Goal: Task Accomplishment & Management: Manage account settings

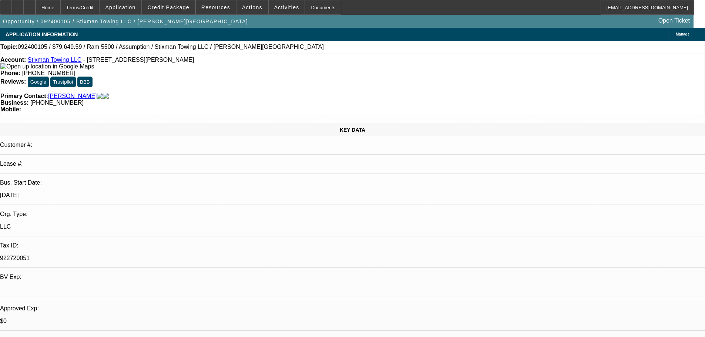
select select "0"
select select "2"
select select "0.1"
select select "4"
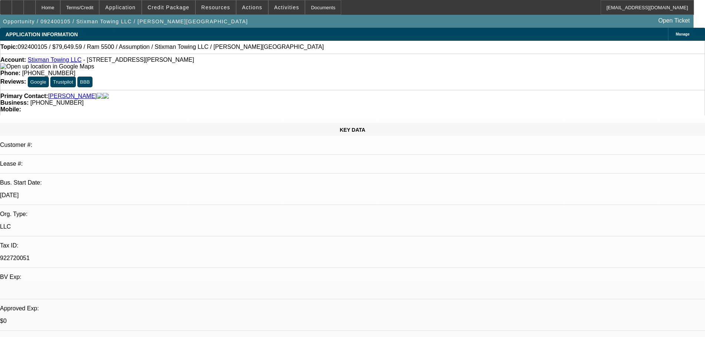
select select "0"
select select "2"
select select "0.1"
select select "4"
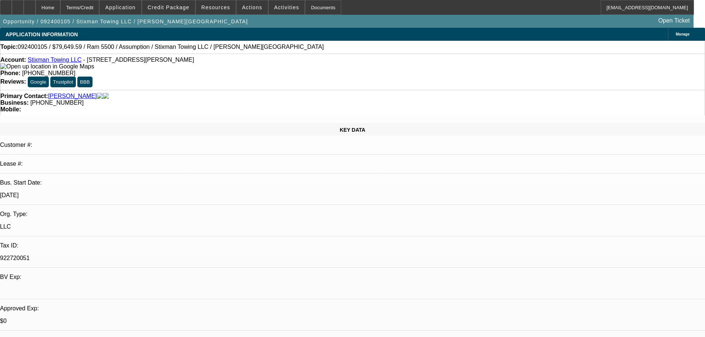
select select "0"
select select "2"
select select "0.1"
select select "4"
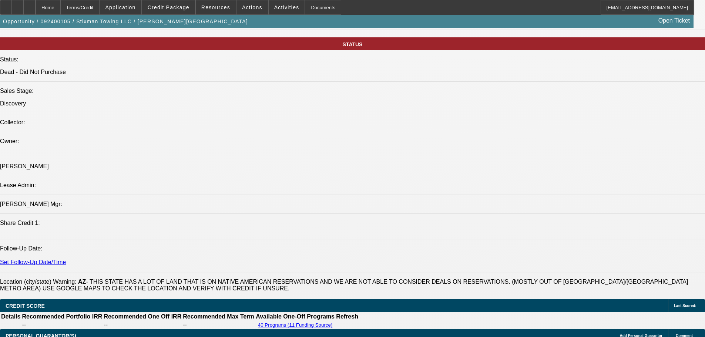
scroll to position [99, 0]
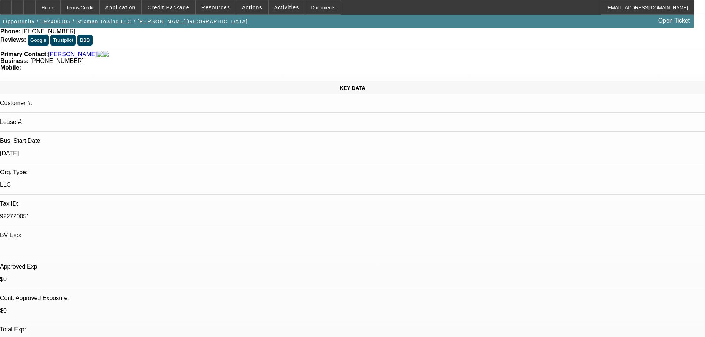
scroll to position [0, 0]
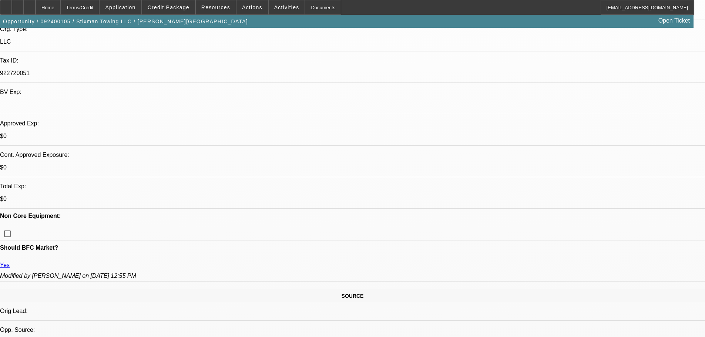
scroll to position [26, 0]
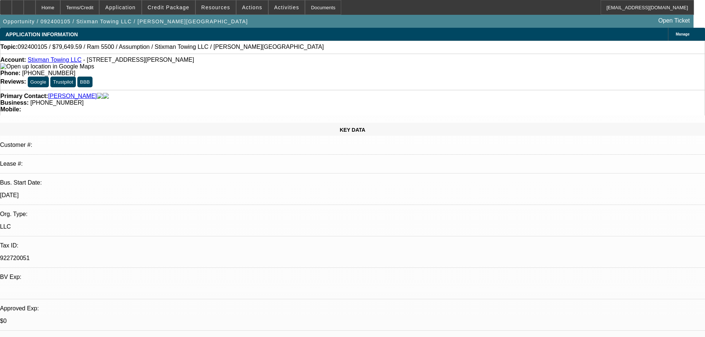
scroll to position [148, 0]
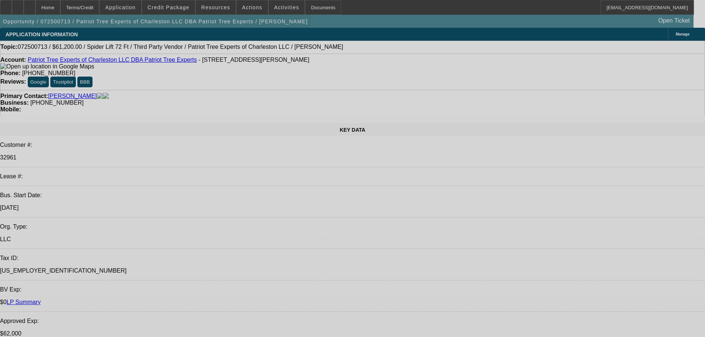
select select "0"
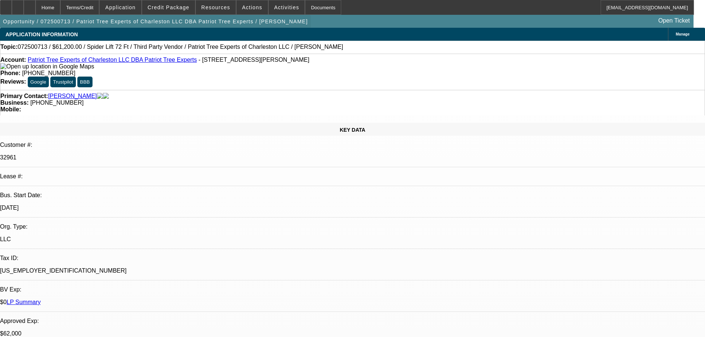
select select "2"
select select "0"
select select "6"
select select "0"
select select "2"
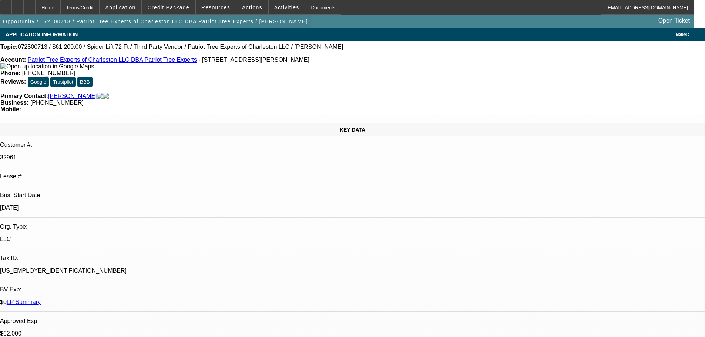
select select "0"
select select "6"
select select "0"
select select "2"
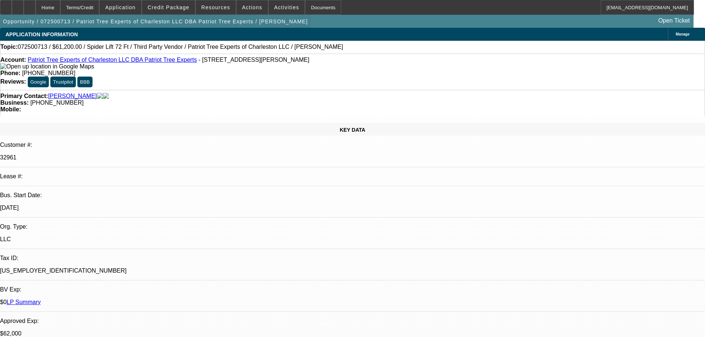
select select "0"
select select "6"
select select "0"
select select "2"
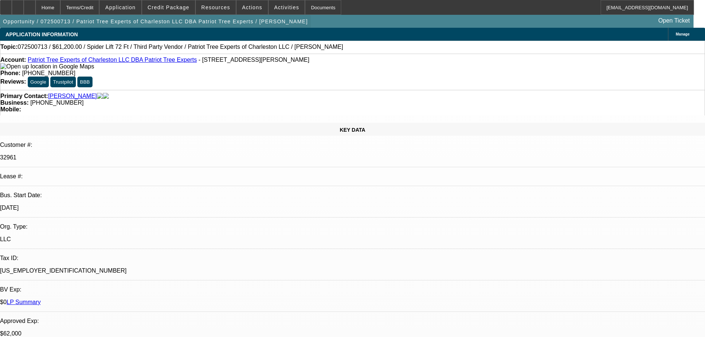
select select "0"
select select "6"
click at [169, 6] on span "Credit Package" at bounding box center [169, 7] width 42 height 6
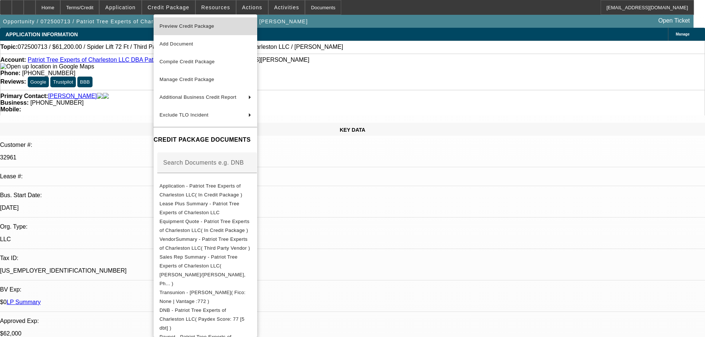
click at [176, 26] on span "Preview Credit Package" at bounding box center [186, 26] width 55 height 6
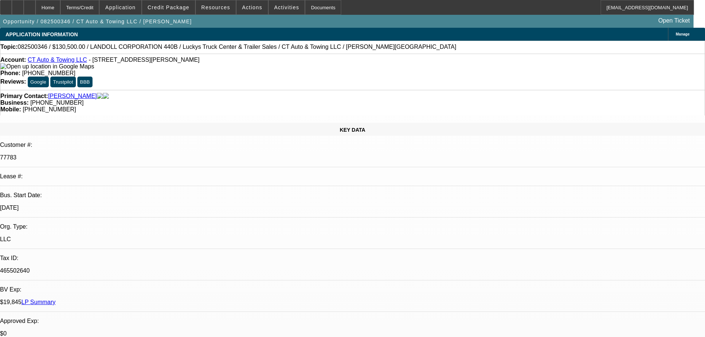
select select "0"
select select "6"
select select "0"
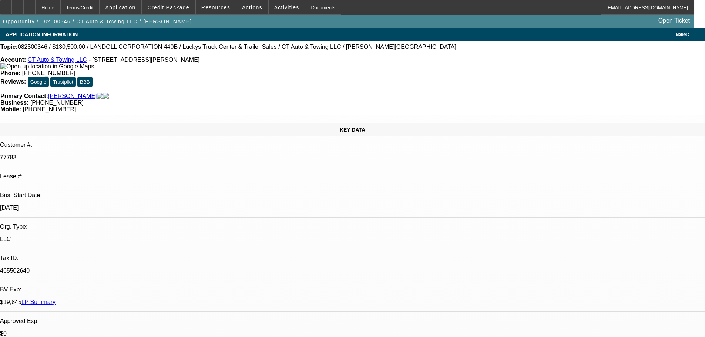
select select "0"
select select "2"
select select "0"
select select "6"
select select "0"
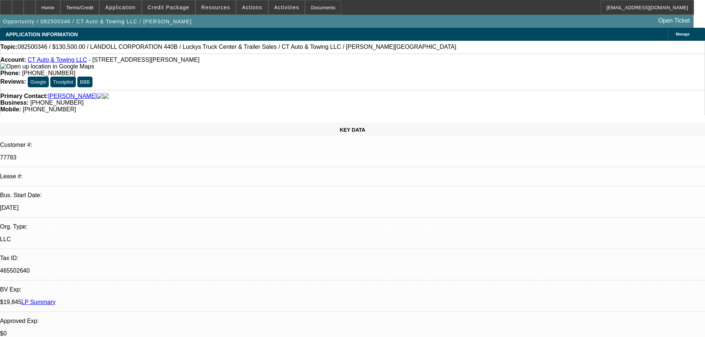
select select "0"
select select "2"
select select "0"
select select "6"
select select "0"
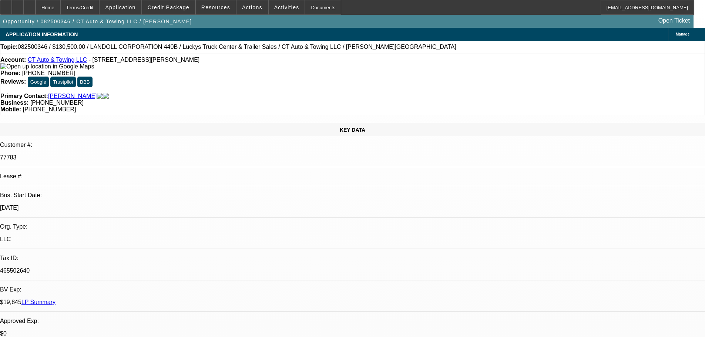
select select "0"
select select "6"
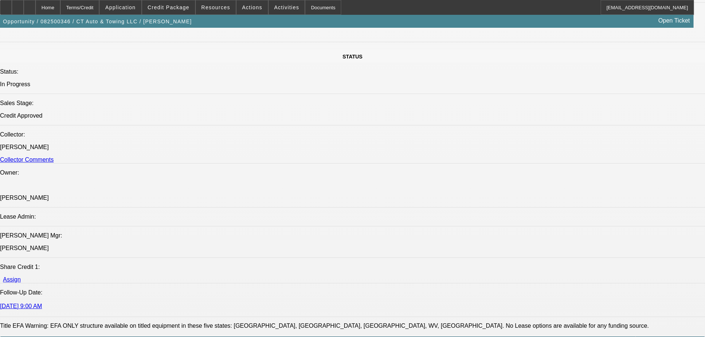
scroll to position [481, 0]
